Goal: Transaction & Acquisition: Purchase product/service

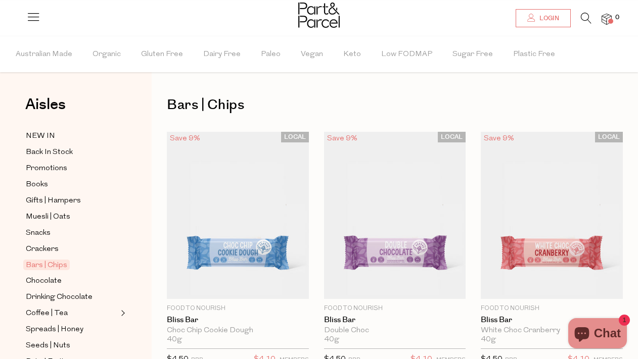
click at [541, 21] on span "Login" at bounding box center [548, 18] width 22 height 9
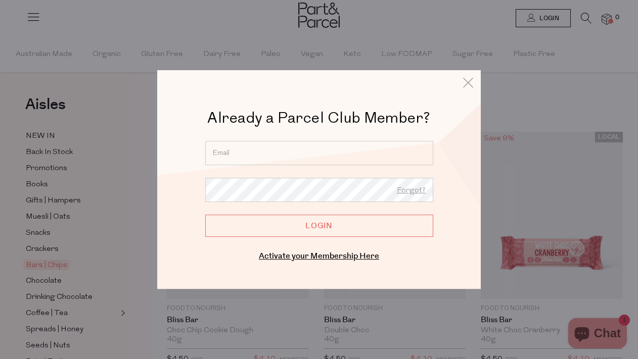
click at [270, 149] on input "email" at bounding box center [319, 153] width 228 height 24
type input "anastasia.anstey@gmail.com"
click at [205, 215] on input "Login" at bounding box center [319, 226] width 228 height 22
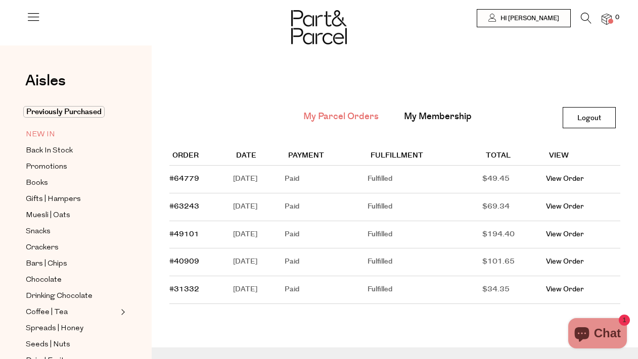
click at [34, 133] on span "NEW IN" at bounding box center [40, 135] width 29 height 12
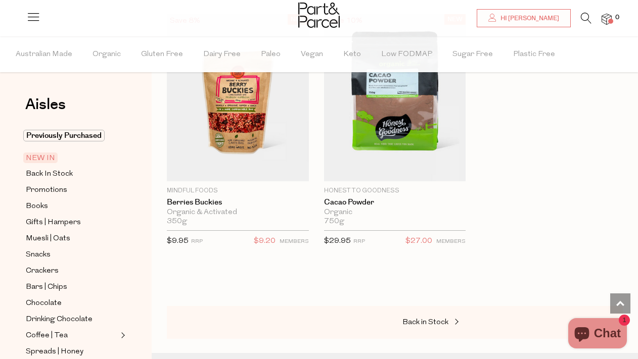
scroll to position [2155, 0]
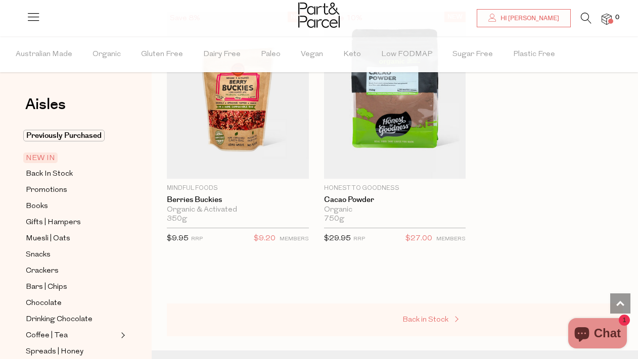
click at [419, 320] on span "Back in Stock" at bounding box center [425, 320] width 46 height 8
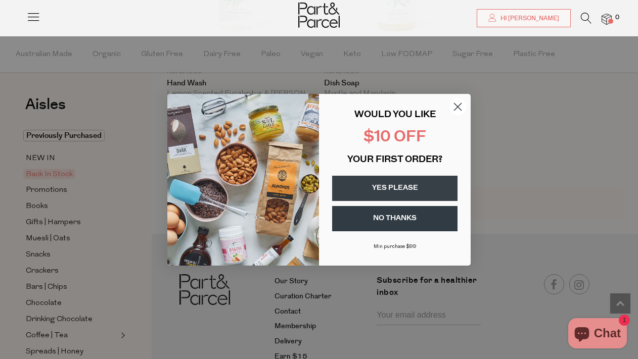
scroll to position [793, 0]
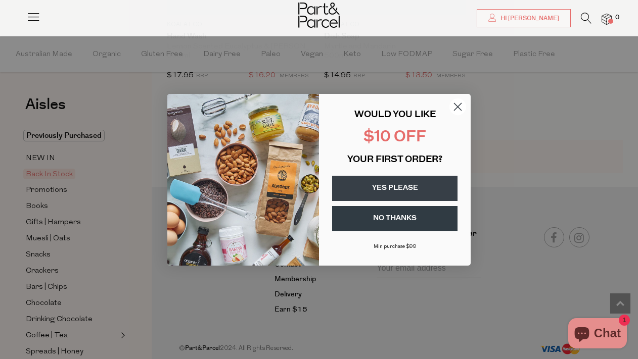
click at [457, 103] on circle "Close dialog" at bounding box center [457, 106] width 17 height 17
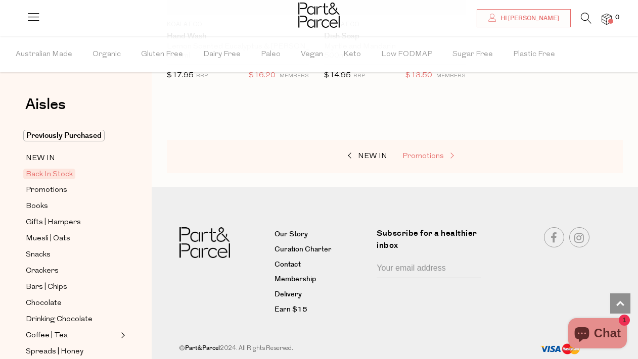
click at [427, 155] on span "Promotions" at bounding box center [422, 157] width 41 height 8
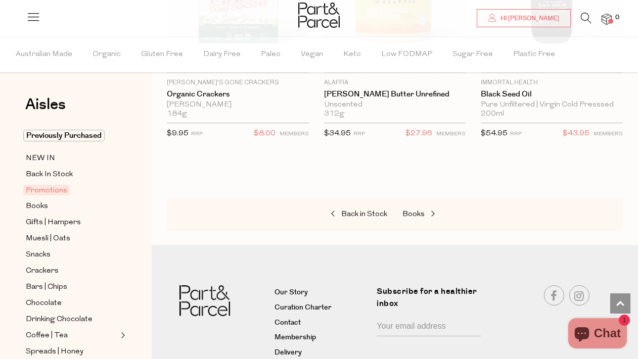
scroll to position [702, 0]
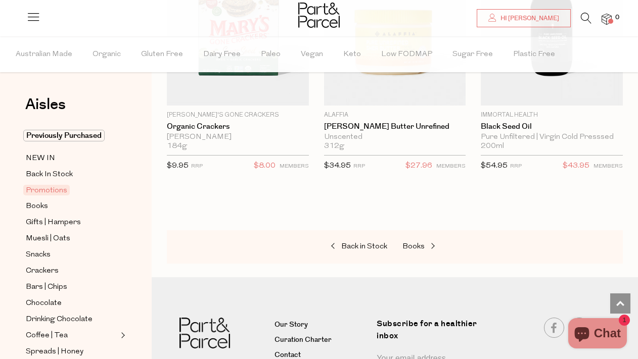
click at [420, 239] on div "Back in Stock Books" at bounding box center [395, 246] width 456 height 33
click at [417, 245] on span "Books" at bounding box center [413, 247] width 22 height 8
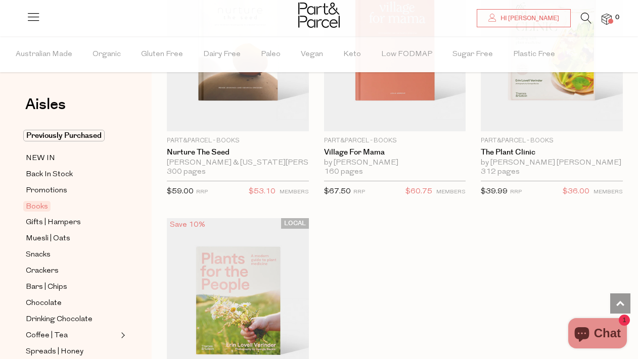
scroll to position [901, 0]
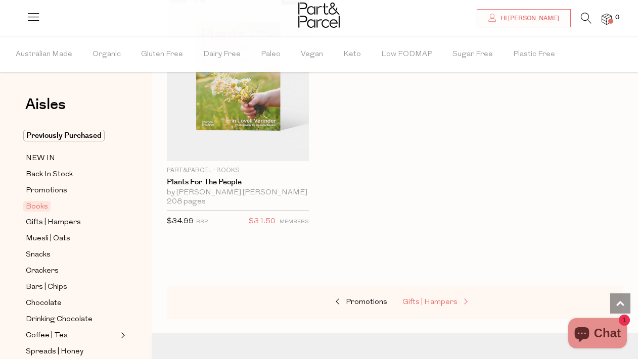
click at [421, 297] on link "Gifts | Hampers" at bounding box center [452, 302] width 101 height 13
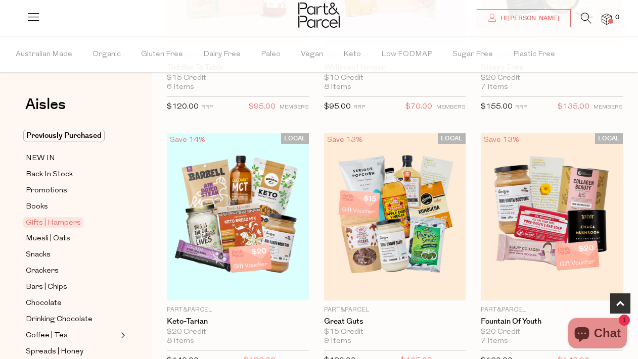
scroll to position [667, 0]
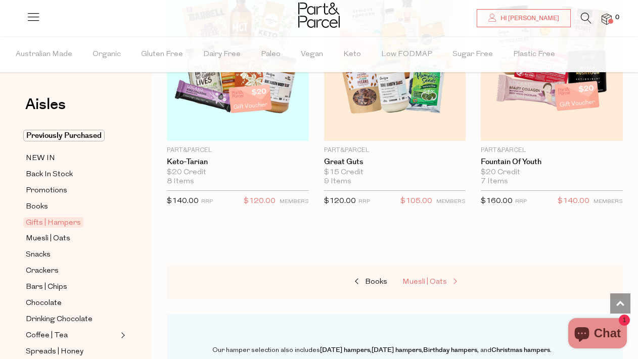
click at [442, 277] on link "Muesli | Oats" at bounding box center [452, 282] width 101 height 13
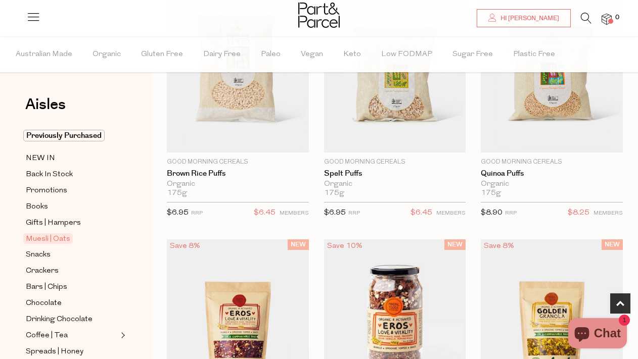
scroll to position [317, 0]
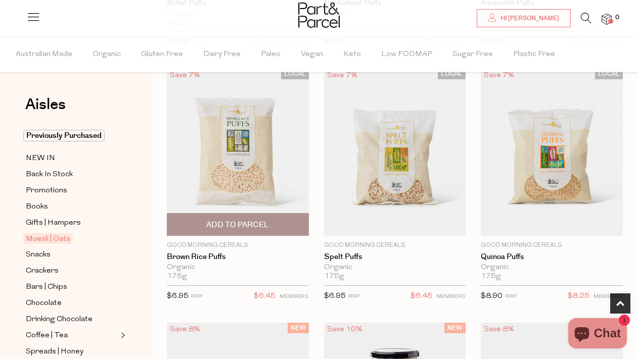
click at [278, 224] on span "Add To Parcel" at bounding box center [238, 225] width 136 height 22
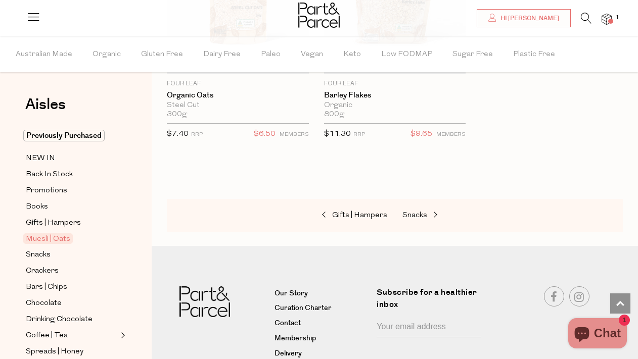
scroll to position [4295, 0]
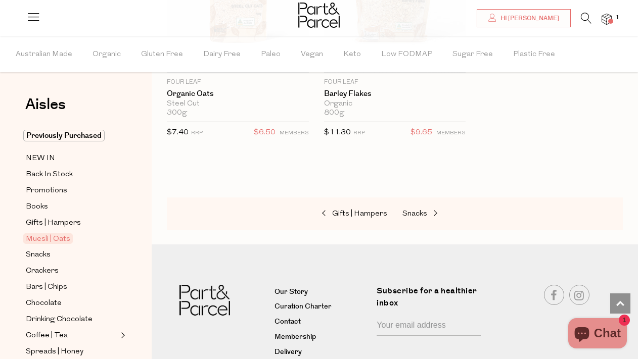
click at [404, 217] on div "Gifts | Hampers Snacks" at bounding box center [395, 214] width 456 height 33
click at [406, 212] on span "Snacks" at bounding box center [414, 214] width 25 height 8
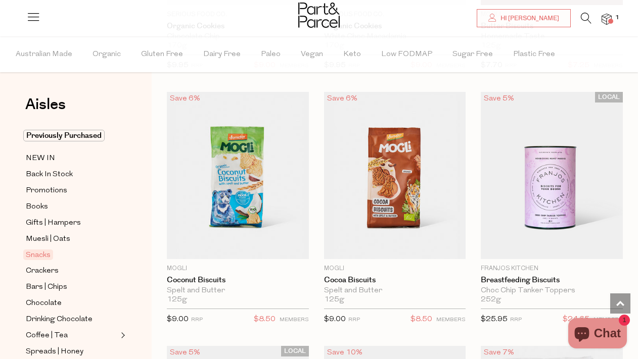
scroll to position [3074, 0]
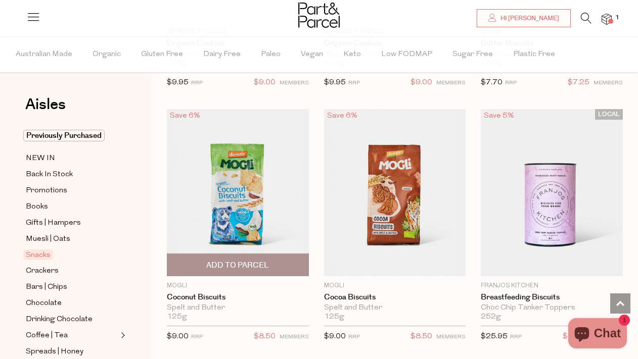
click at [258, 262] on span "Add To Parcel" at bounding box center [237, 265] width 63 height 11
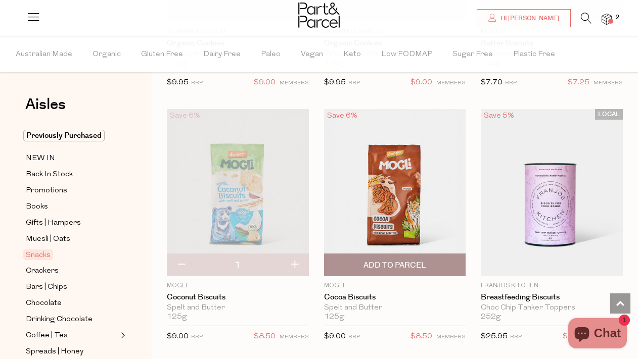
click at [439, 264] on span "Add To Parcel" at bounding box center [395, 265] width 136 height 22
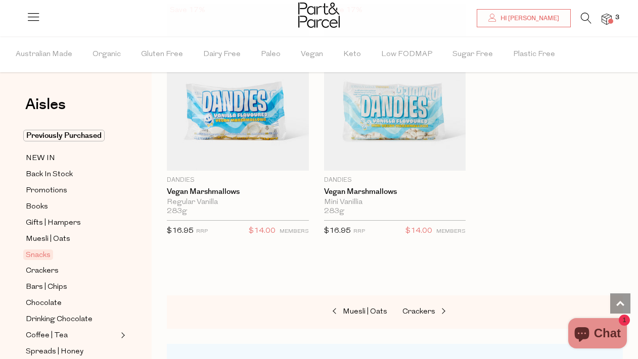
scroll to position [5727, 0]
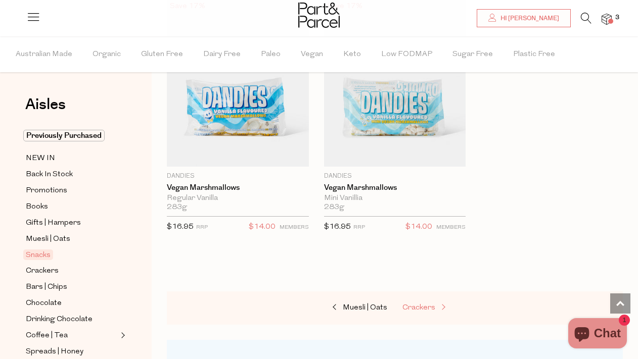
click at [429, 304] on span "Crackers" at bounding box center [418, 308] width 33 height 8
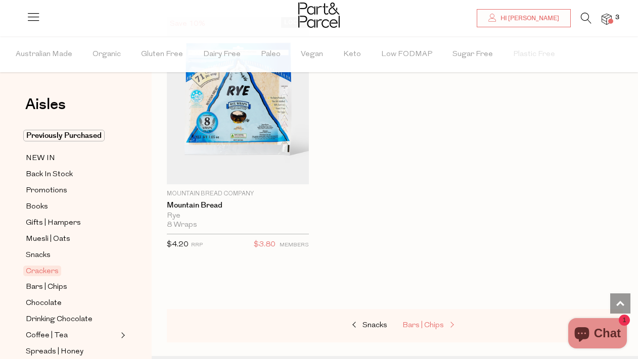
click at [422, 319] on link "Bars | Chips" at bounding box center [452, 325] width 101 height 13
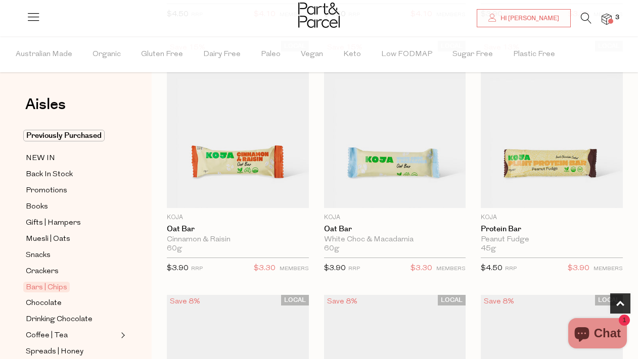
scroll to position [600, 0]
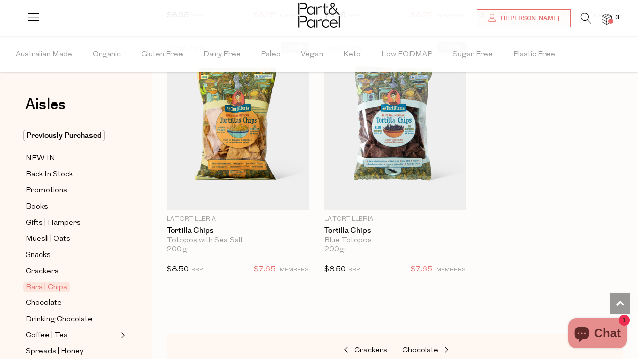
scroll to position [5947, 0]
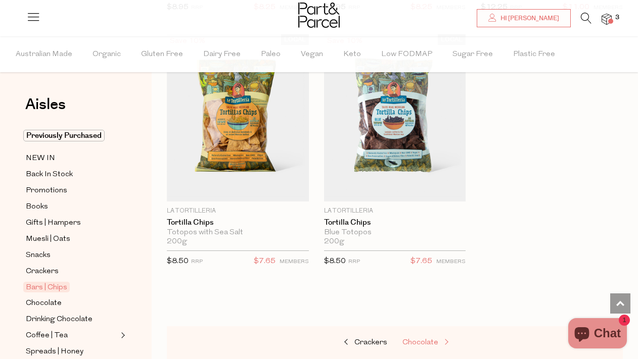
click at [433, 339] on span "Chocolate" at bounding box center [420, 343] width 36 height 8
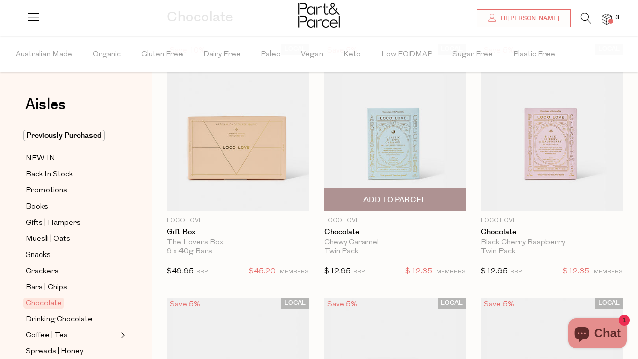
scroll to position [88, 0]
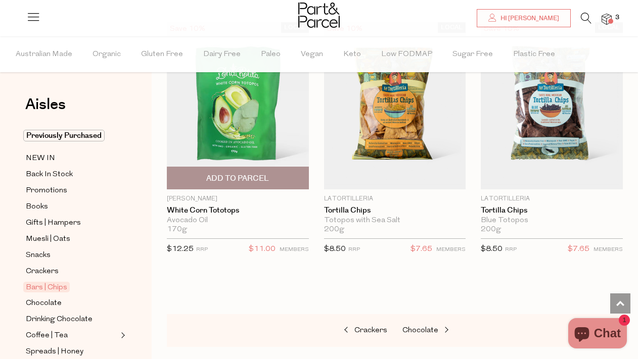
scroll to position [1635, 0]
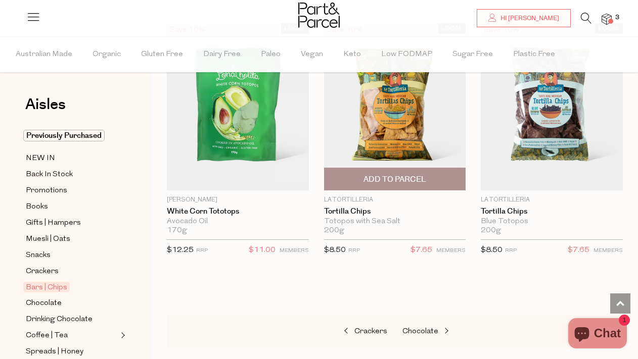
click at [375, 140] on img at bounding box center [395, 106] width 142 height 167
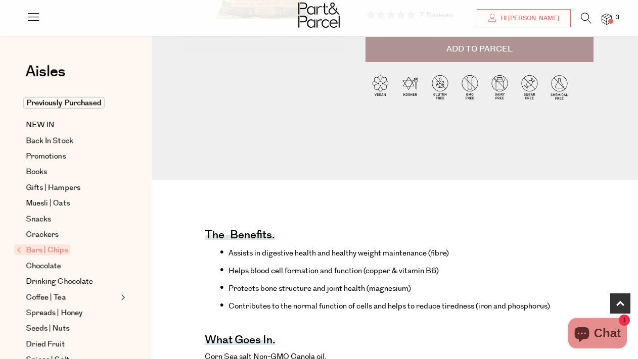
scroll to position [416, 0]
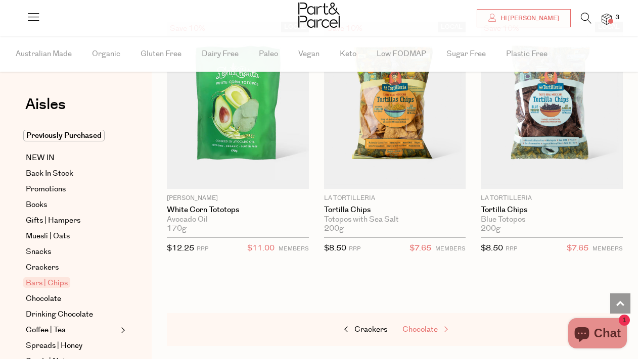
click at [412, 328] on span "Chocolate" at bounding box center [419, 330] width 35 height 11
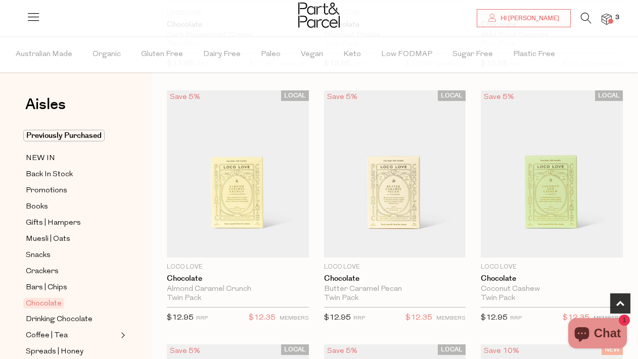
scroll to position [754, 0]
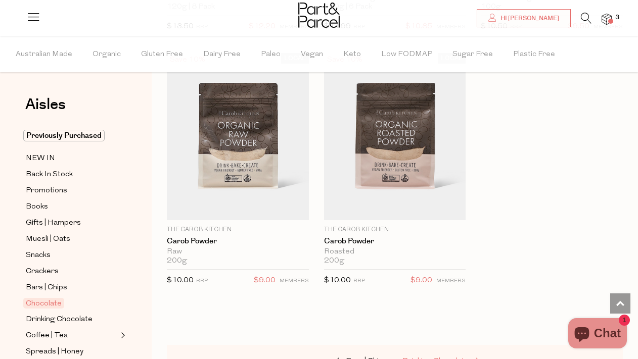
click at [444, 358] on span "Drinking Chocolate" at bounding box center [435, 362] width 67 height 8
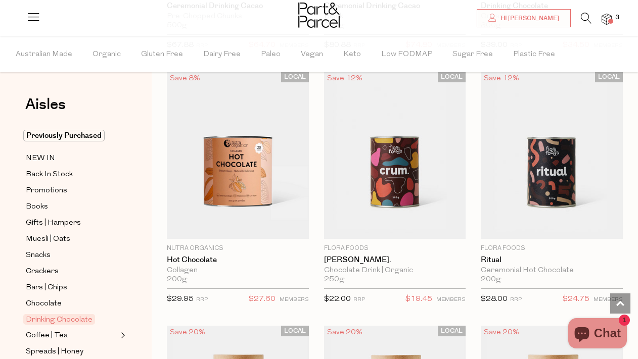
scroll to position [1372, 0]
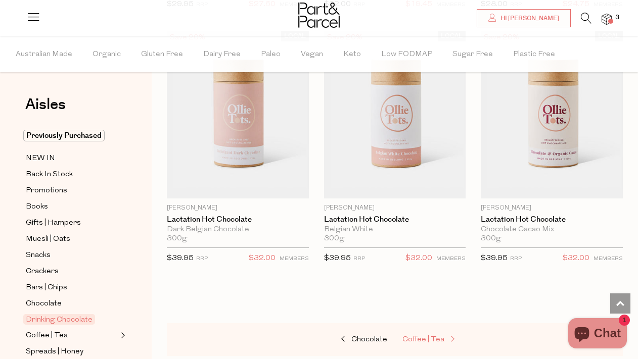
click at [421, 338] on span "Coffee | Tea" at bounding box center [423, 340] width 42 height 8
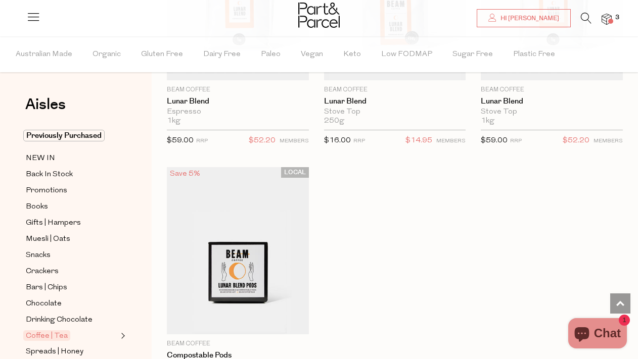
scroll to position [7630, 0]
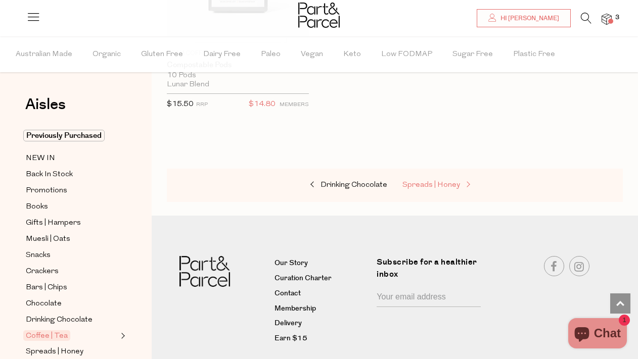
click at [439, 179] on link "Spreads | Honey" at bounding box center [452, 185] width 101 height 13
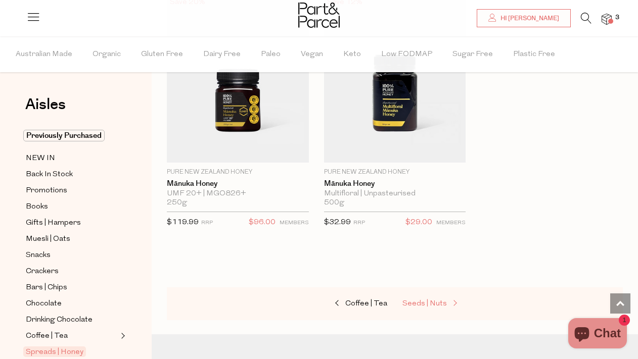
click at [442, 300] on span "Seeds | Nuts" at bounding box center [424, 304] width 44 height 8
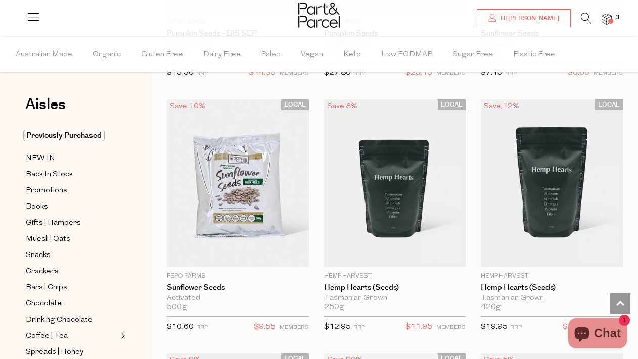
scroll to position [3996, 0]
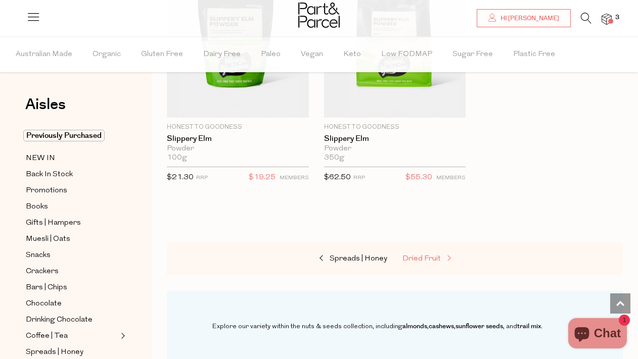
click at [447, 258] on span at bounding box center [448, 259] width 14 height 8
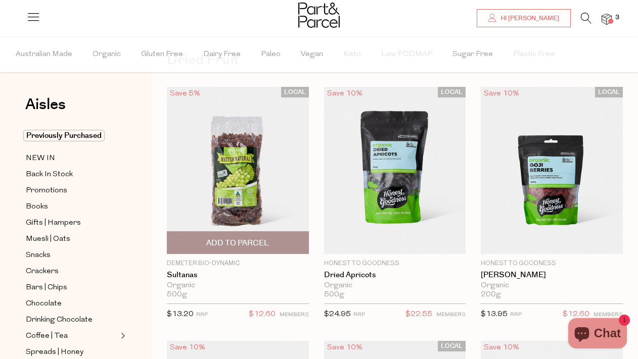
scroll to position [59, 0]
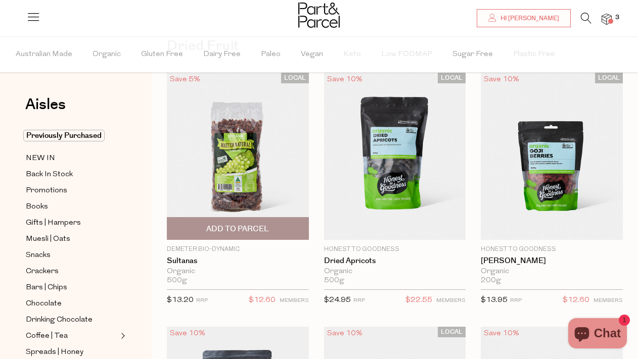
click at [276, 170] on img at bounding box center [238, 156] width 142 height 167
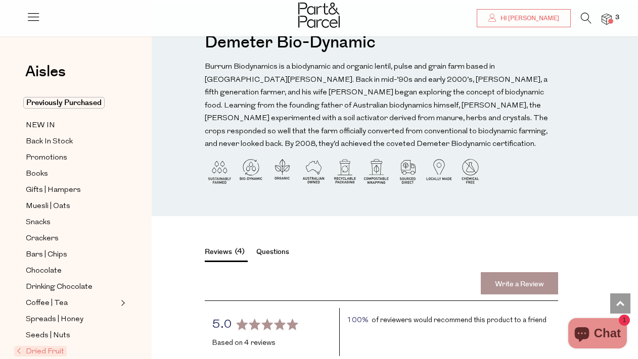
scroll to position [622, 0]
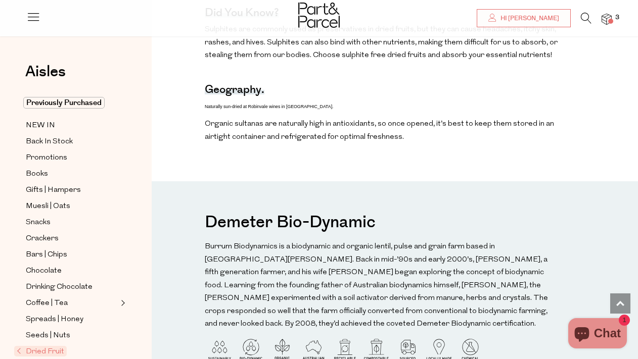
click at [255, 124] on p "Organic sultanas are naturally high in antioxidants, so once opened, it’s best …" at bounding box center [381, 131] width 353 height 26
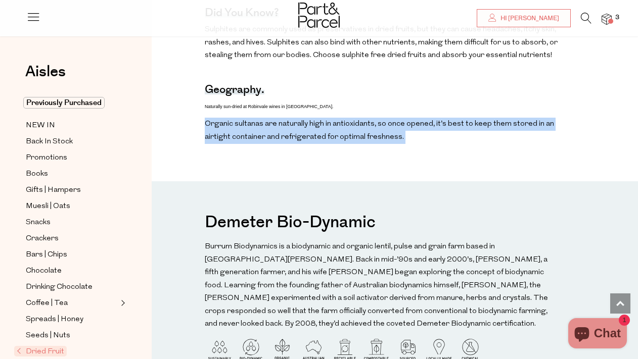
click at [255, 124] on p "Organic sultanas are naturally high in antioxidants, so once opened, it’s best …" at bounding box center [381, 131] width 353 height 26
click at [252, 138] on p "Organic sultanas are naturally high in antioxidants, so once opened, it’s best …" at bounding box center [381, 131] width 353 height 26
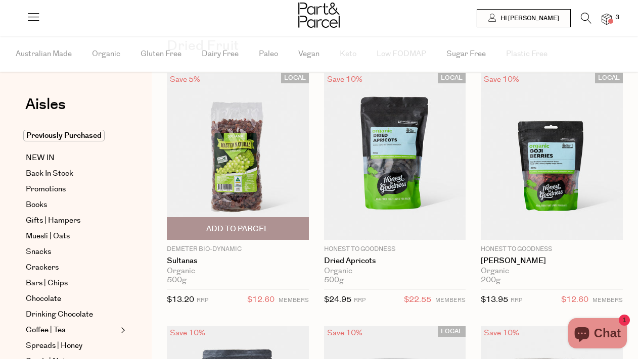
click at [272, 213] on img at bounding box center [238, 156] width 142 height 167
click at [278, 229] on span "Add To Parcel" at bounding box center [238, 229] width 136 height 22
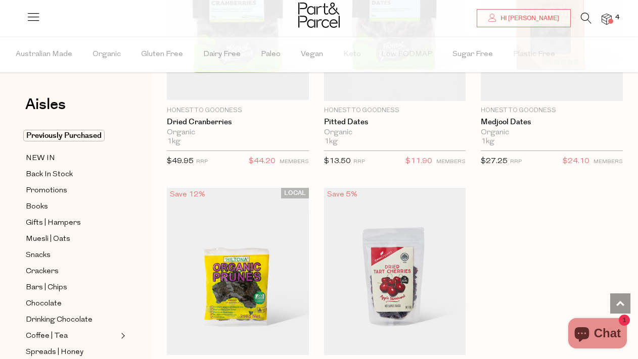
scroll to position [916, 0]
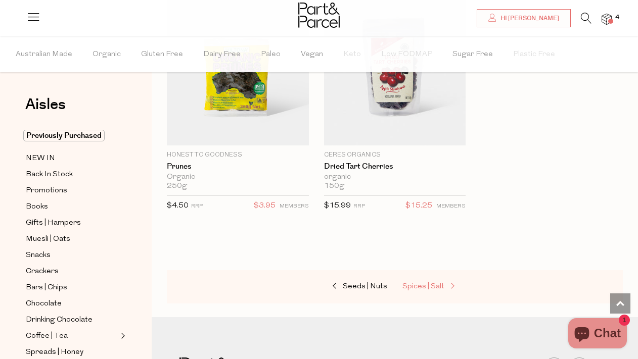
click at [433, 286] on span "Spices | Salt" at bounding box center [423, 287] width 42 height 8
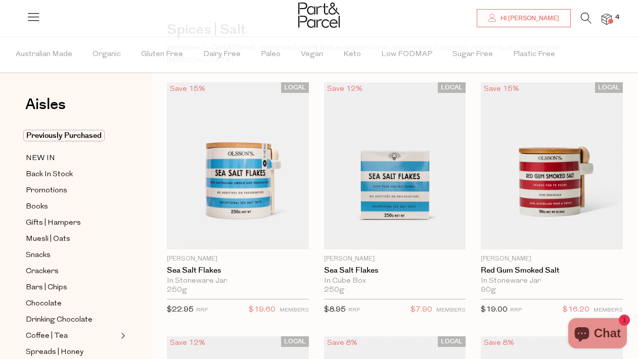
scroll to position [343, 0]
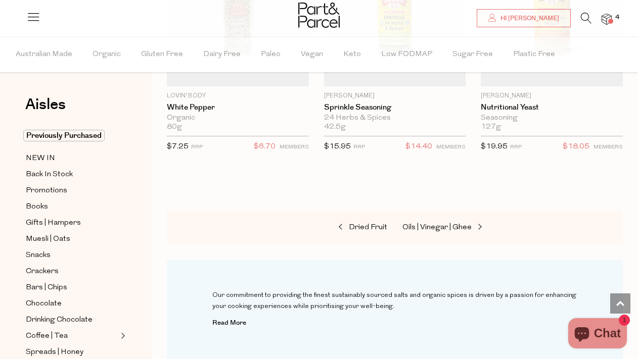
scroll to position [4733, 0]
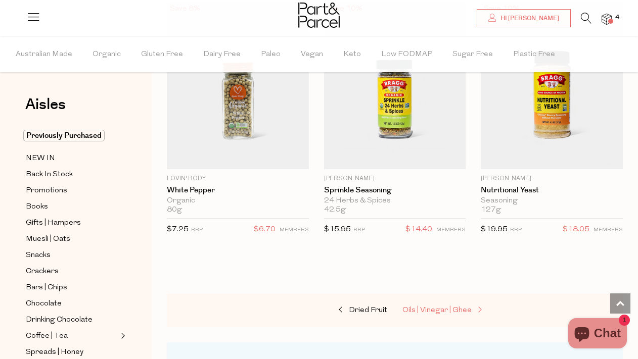
click at [421, 307] on span "Oils | Vinegar | Ghee" at bounding box center [436, 311] width 69 height 8
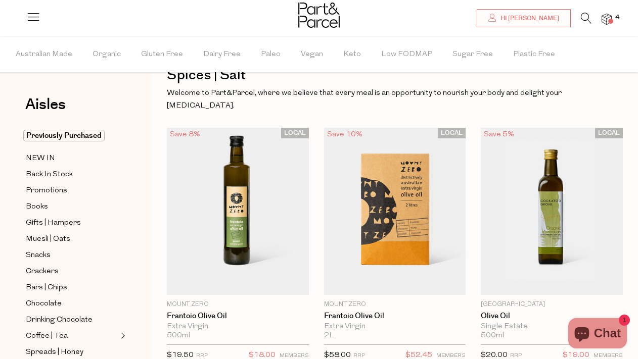
scroll to position [6, 0]
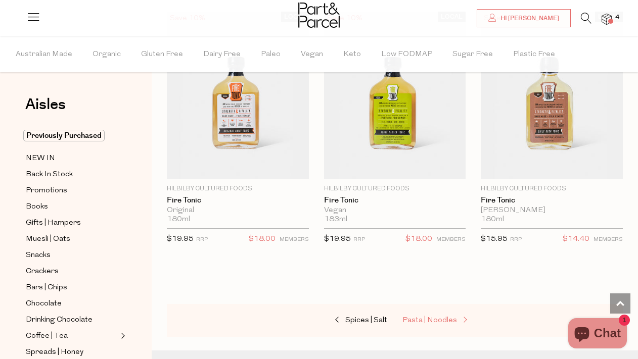
click at [416, 317] on span "Pasta | Noodles" at bounding box center [429, 321] width 55 height 8
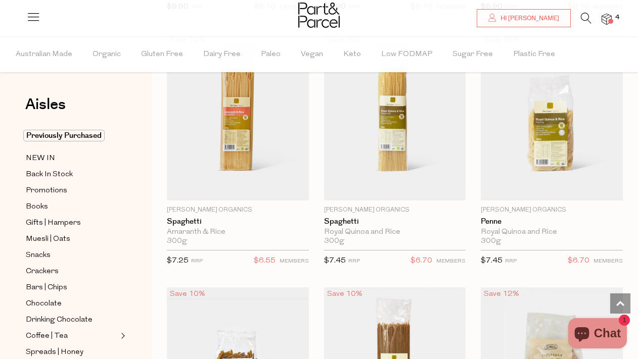
scroll to position [1116, 0]
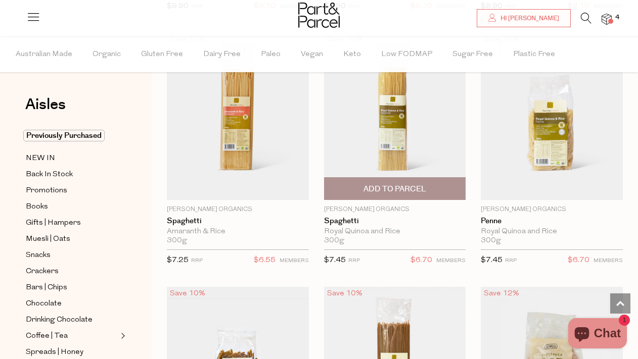
click at [422, 120] on img at bounding box center [395, 116] width 142 height 167
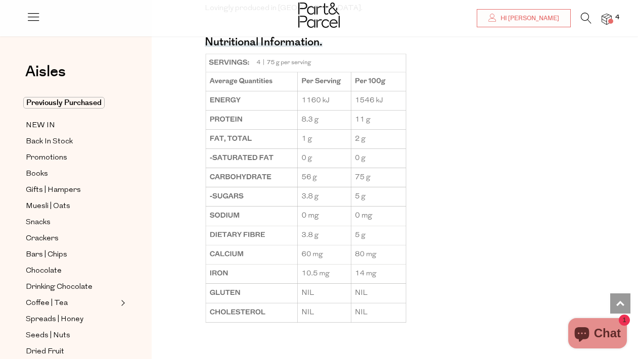
scroll to position [758, 0]
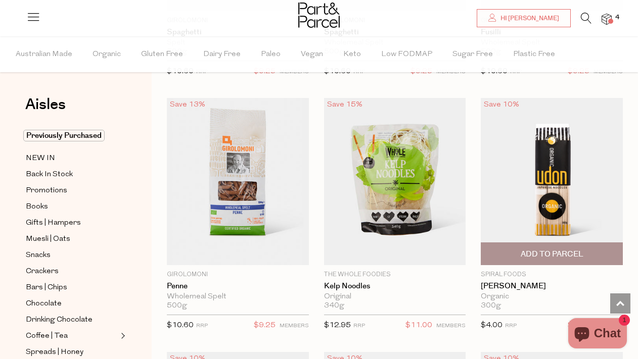
scroll to position [2878, 0]
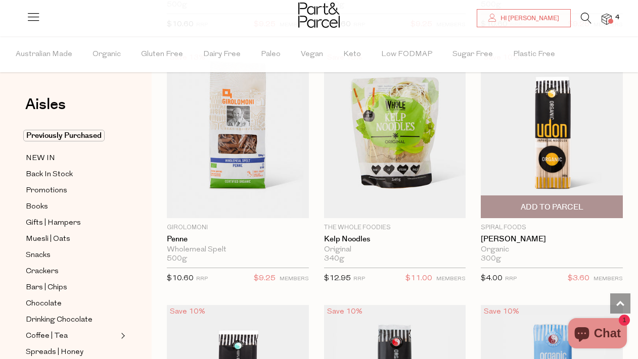
click at [569, 159] on img at bounding box center [552, 134] width 142 height 167
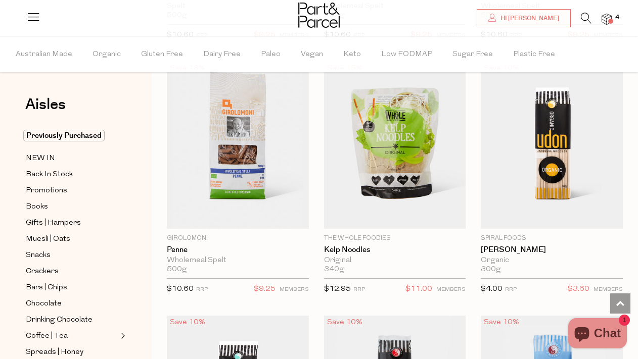
scroll to position [2857, 0]
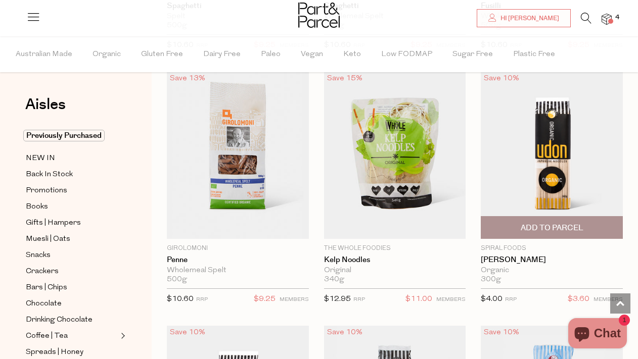
click at [599, 234] on span "Add To Parcel" at bounding box center [552, 228] width 136 height 22
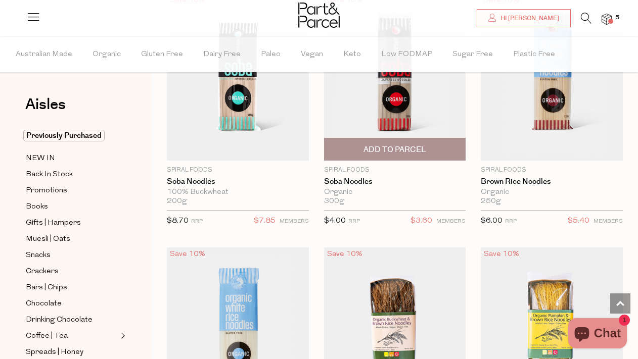
scroll to position [3307, 0]
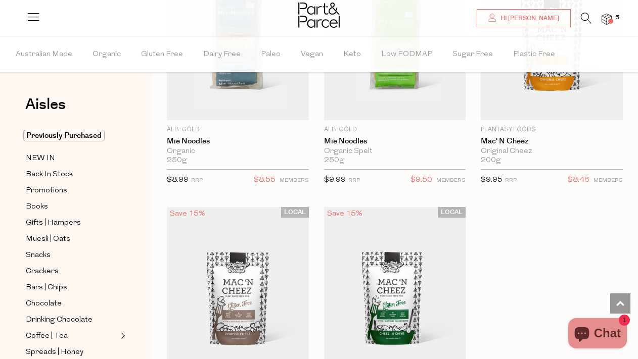
scroll to position [4742, 0]
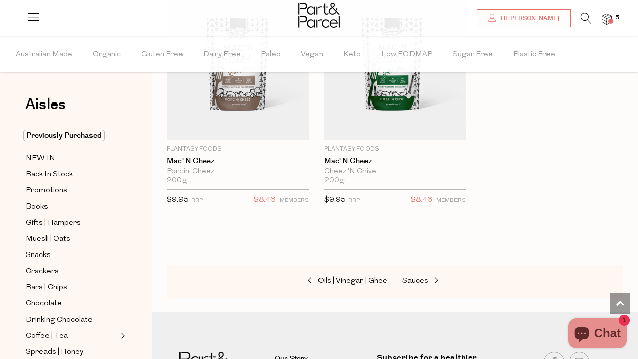
click at [419, 287] on div "Oils | Vinegar | Ghee Sauces" at bounding box center [395, 281] width 456 height 33
click at [419, 279] on span "Sauces" at bounding box center [415, 282] width 26 height 8
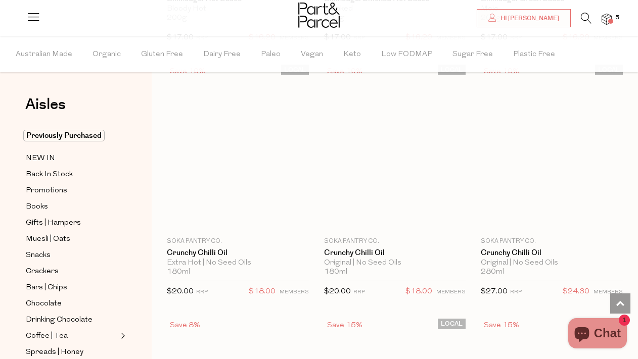
scroll to position [2102, 0]
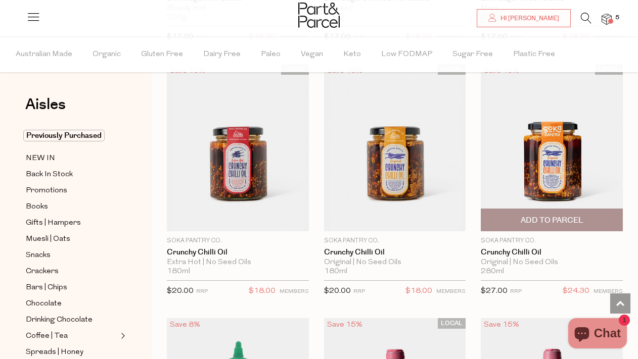
click at [565, 218] on span "Add To Parcel" at bounding box center [552, 220] width 63 height 11
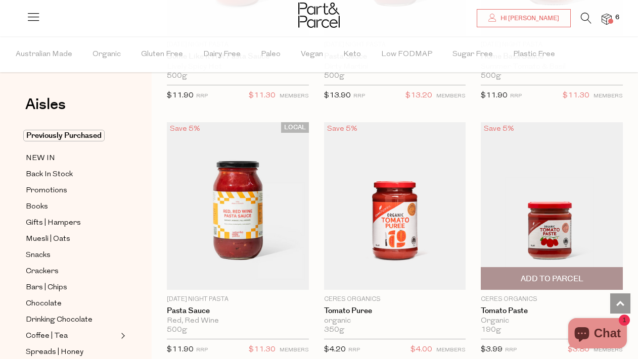
scroll to position [5620, 0]
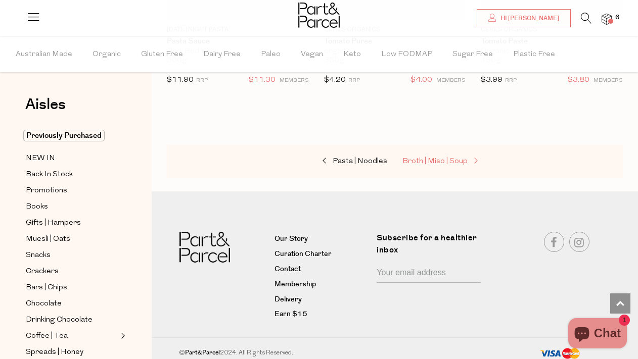
click at [446, 158] on span "Broth | Miso | Soup" at bounding box center [434, 162] width 65 height 8
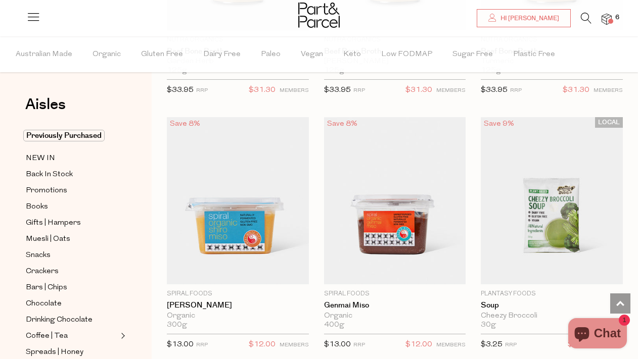
scroll to position [2764, 0]
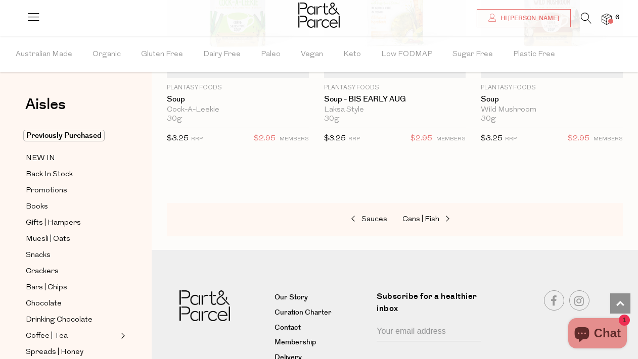
click at [430, 227] on div "Sauces Cans | Fish" at bounding box center [395, 219] width 456 height 33
click at [430, 219] on span "Cans | Fish" at bounding box center [420, 220] width 37 height 8
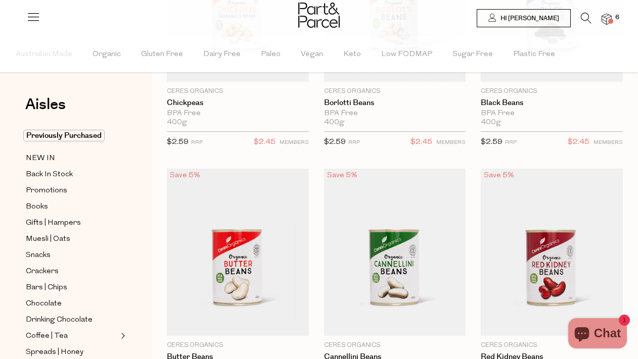
scroll to position [1128, 0]
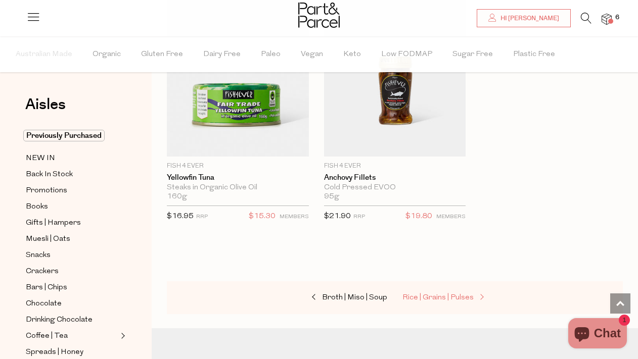
click at [432, 301] on link "Rice | Grains | Pulses" at bounding box center [452, 298] width 101 height 13
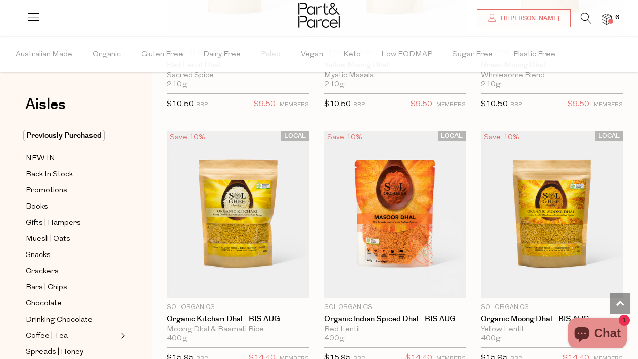
scroll to position [3333, 0]
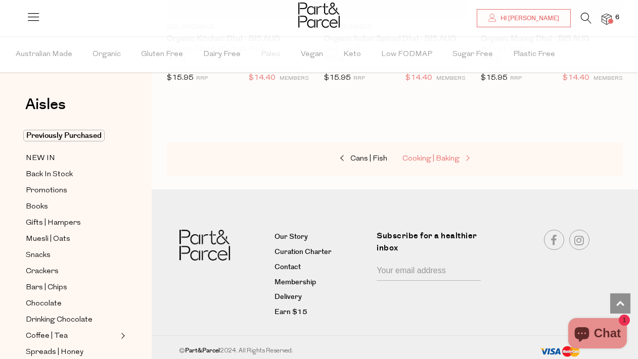
click at [452, 161] on link "Cooking | Baking" at bounding box center [452, 159] width 101 height 13
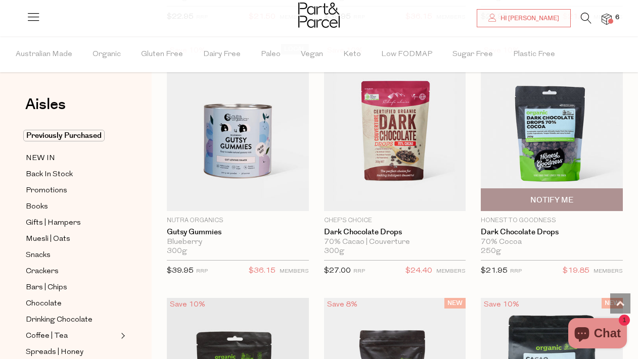
scroll to position [1846, 0]
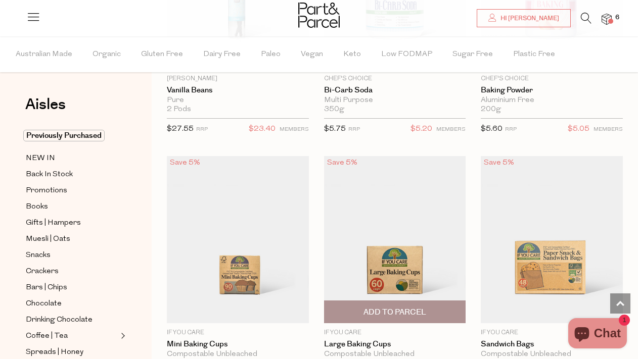
scroll to position [6893, 0]
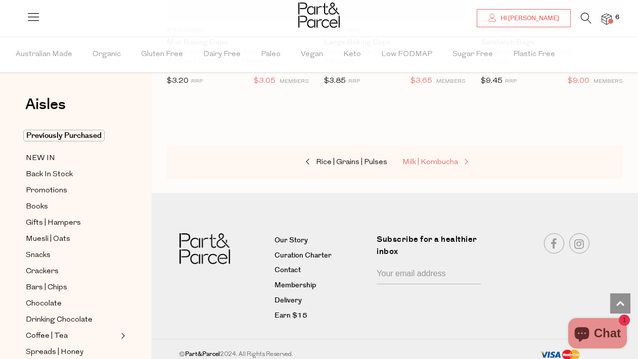
click at [440, 159] on span "Milk | Kombucha" at bounding box center [430, 163] width 56 height 8
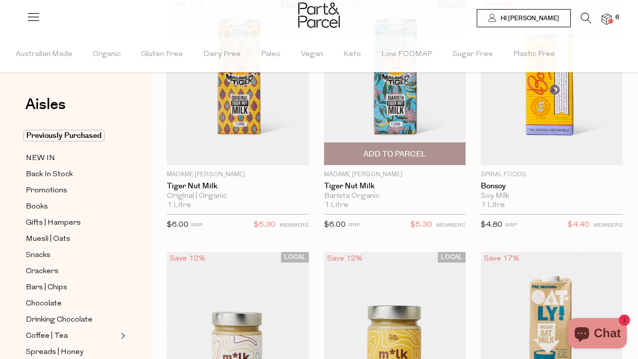
scroll to position [375, 0]
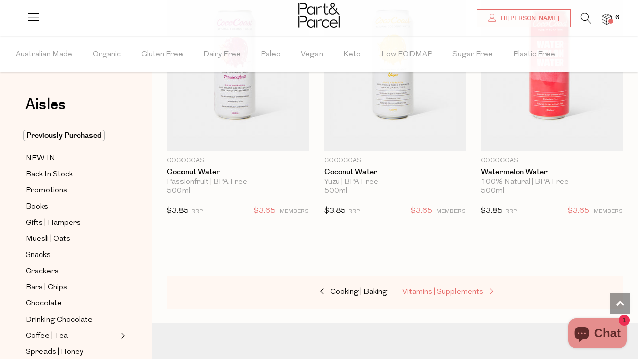
click at [429, 289] on span "Vitamins | Supplements" at bounding box center [442, 293] width 81 height 8
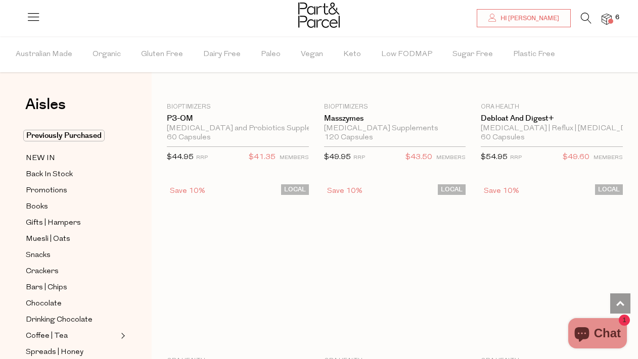
scroll to position [2539, 0]
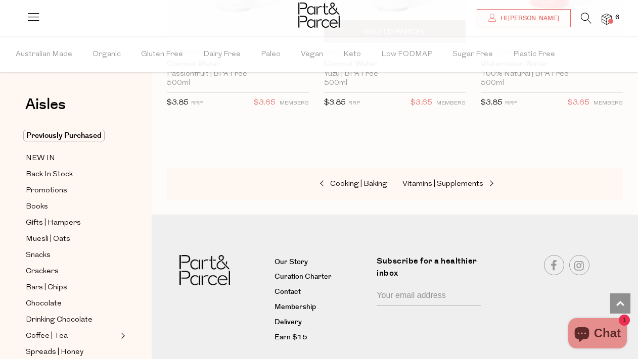
scroll to position [2838, 0]
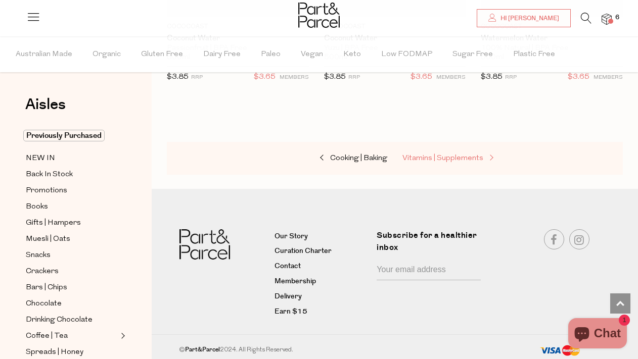
click at [438, 155] on span "Vitamins | Supplements" at bounding box center [442, 159] width 81 height 8
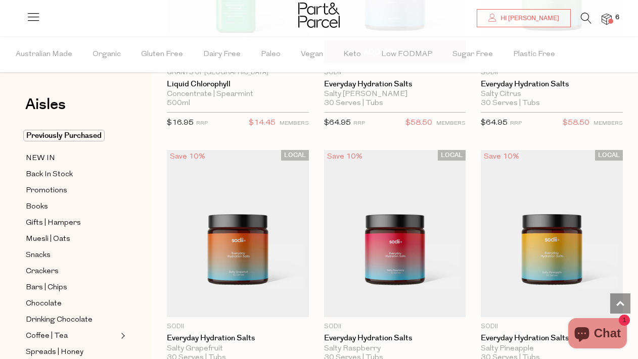
scroll to position [4858, 0]
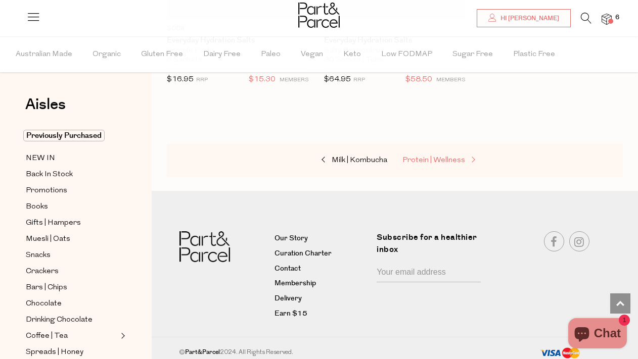
click at [453, 161] on link "Protein | Wellness" at bounding box center [452, 160] width 101 height 13
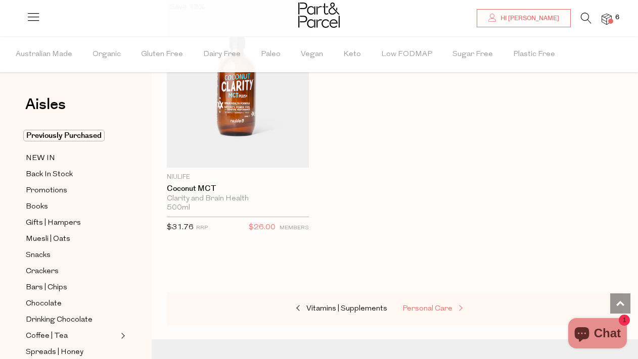
click at [416, 305] on span "Personal Care" at bounding box center [427, 309] width 50 height 8
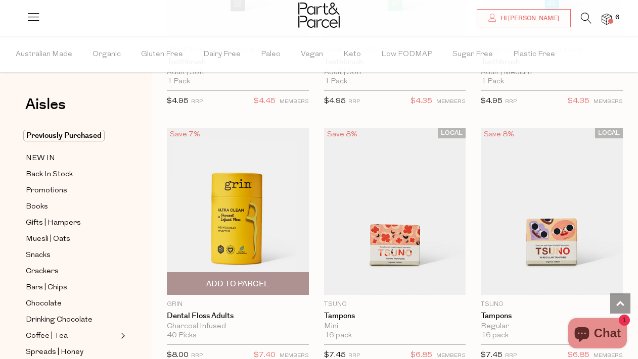
scroll to position [2804, 0]
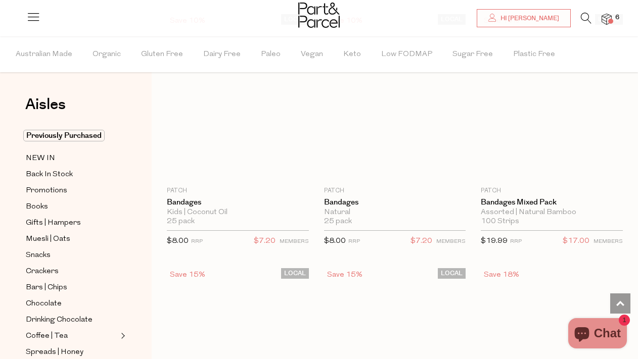
scroll to position [6615, 0]
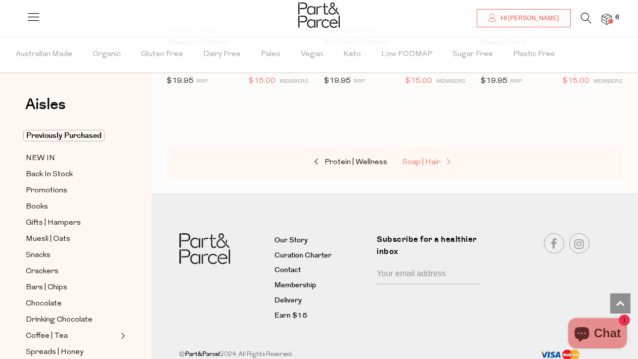
click at [439, 159] on span "Soap | Hair" at bounding box center [421, 163] width 38 height 8
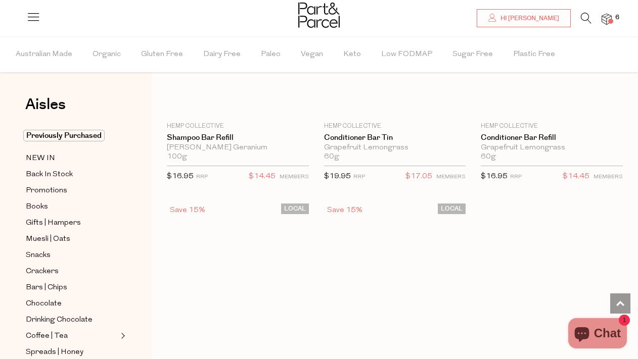
scroll to position [3999, 0]
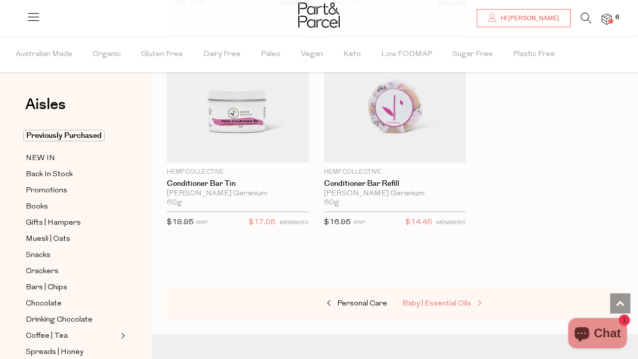
click at [453, 300] on span "Baby | Essential Oils" at bounding box center [436, 304] width 69 height 8
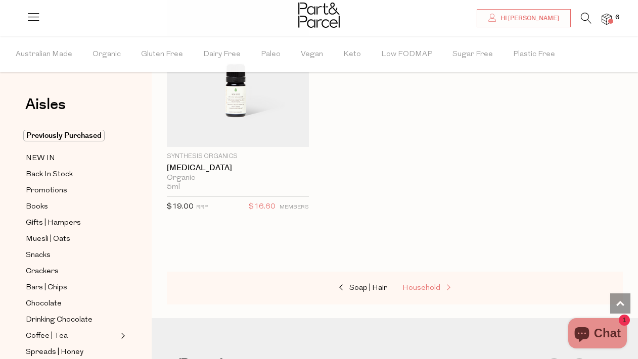
click at [440, 285] on span at bounding box center [447, 289] width 14 height 8
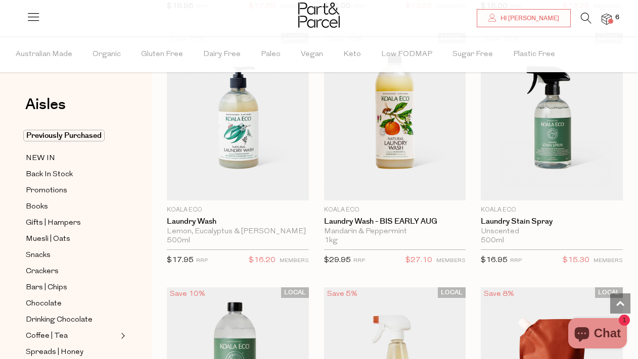
scroll to position [3851, 0]
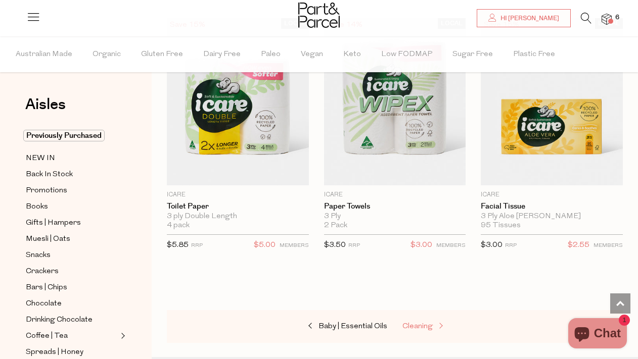
click at [436, 323] on span at bounding box center [440, 327] width 14 height 8
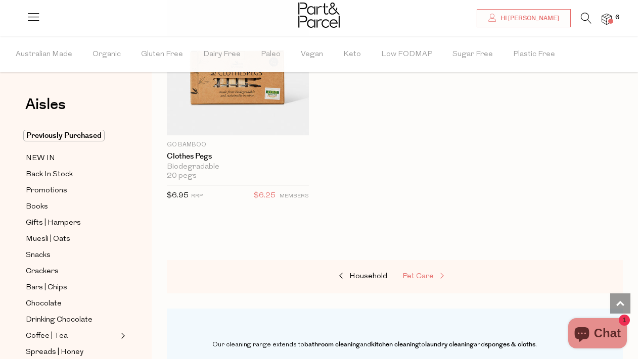
click at [426, 275] on span "Pet Care" at bounding box center [417, 277] width 31 height 8
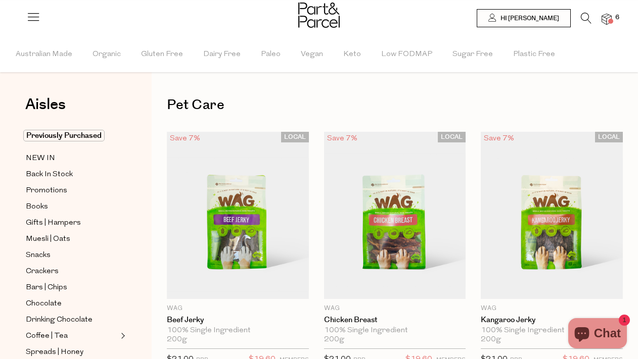
click at [584, 17] on icon at bounding box center [586, 18] width 11 height 11
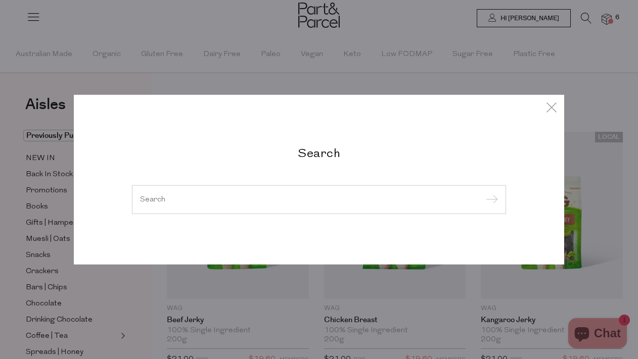
click at [599, 20] on div "Search" at bounding box center [318, 179] width 591 height 359
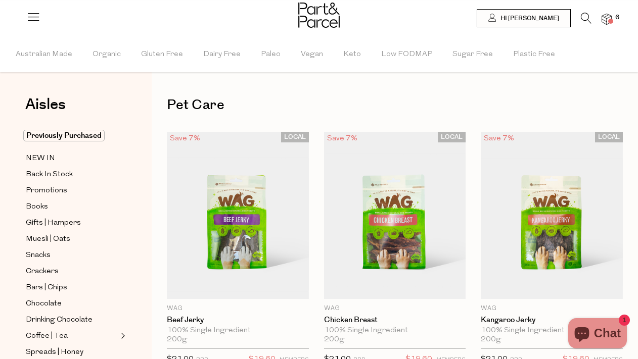
click at [610, 18] on img at bounding box center [607, 20] width 10 height 12
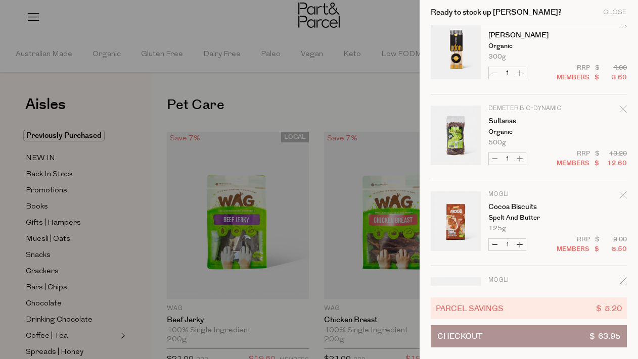
scroll to position [104, 0]
click at [518, 73] on button "Increase Udon Noodles" at bounding box center [520, 72] width 12 height 12
type input "2"
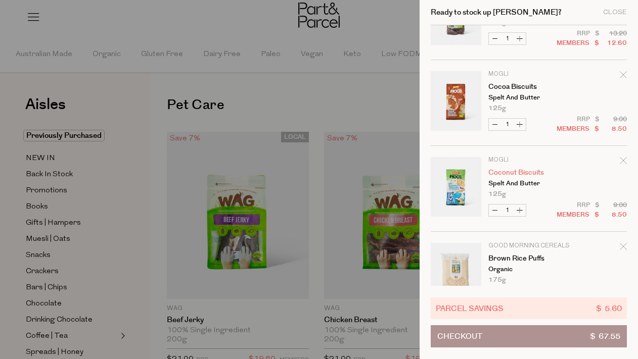
scroll to position [255, 0]
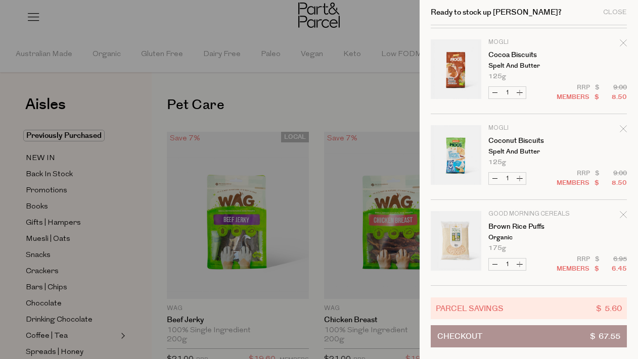
click at [294, 123] on div at bounding box center [319, 179] width 638 height 359
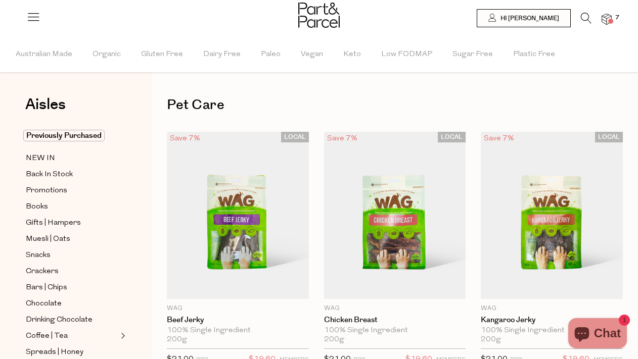
click at [585, 12] on div at bounding box center [319, 16] width 638 height 33
click at [590, 16] on icon at bounding box center [586, 18] width 11 height 11
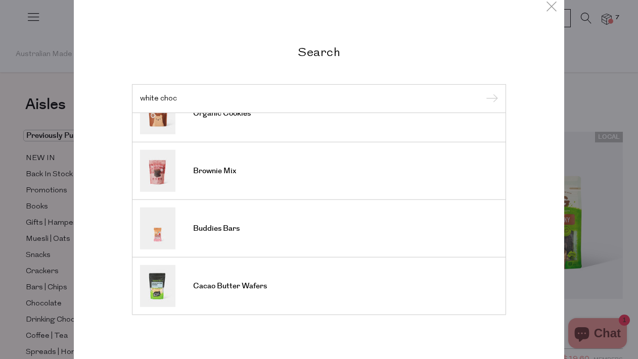
scroll to position [7, 0]
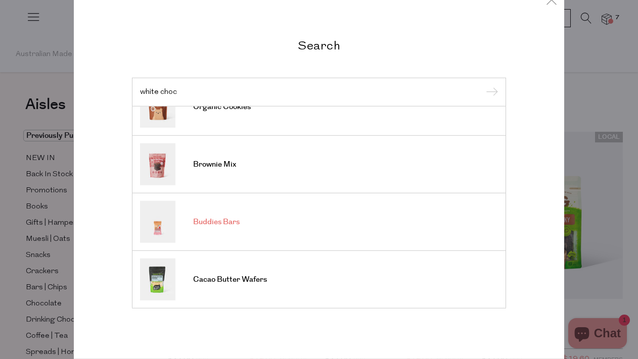
type input "white choc"
click at [268, 229] on link "Buddies Bars" at bounding box center [319, 222] width 358 height 42
